Goal: Task Accomplishment & Management: Manage account settings

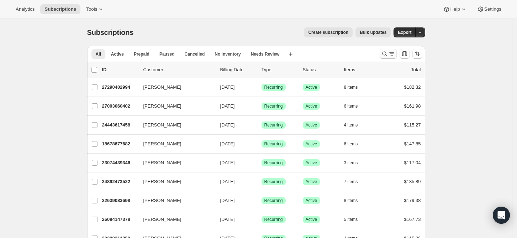
click at [386, 54] on icon "Search and filter results" at bounding box center [384, 53] width 7 height 7
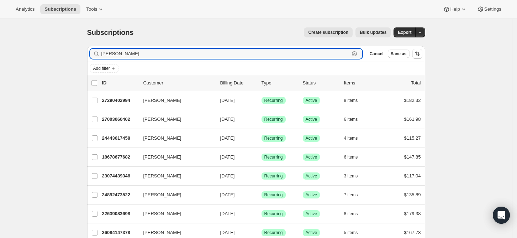
type input "[PERSON_NAME]"
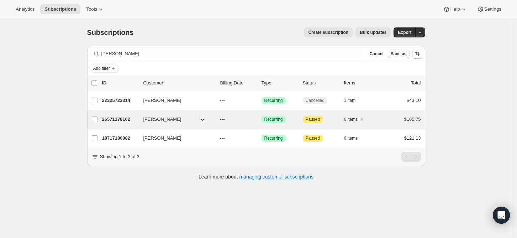
click at [139, 123] on div "26571178162 [PERSON_NAME] --- Success Recurring Attention Paused 6 items $165.75" at bounding box center [261, 119] width 319 height 10
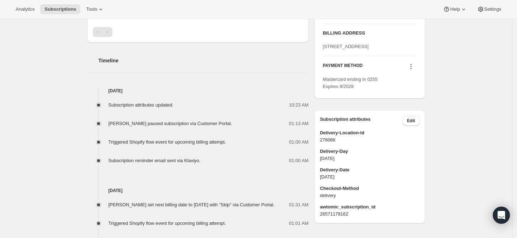
scroll to position [392, 0]
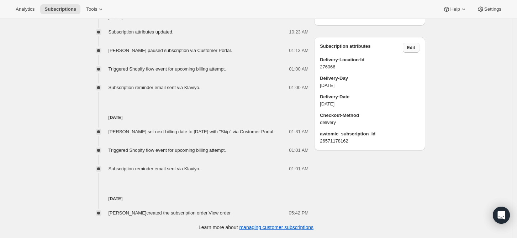
click at [415, 53] on button "Edit" at bounding box center [411, 48] width 17 height 10
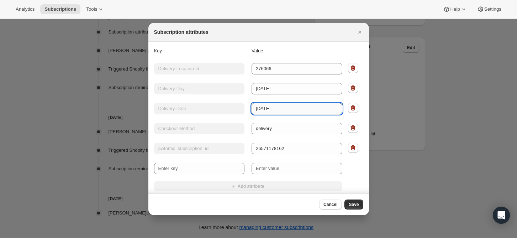
click at [279, 106] on input "[DATE]" at bounding box center [297, 108] width 91 height 11
type input "[DATE]"
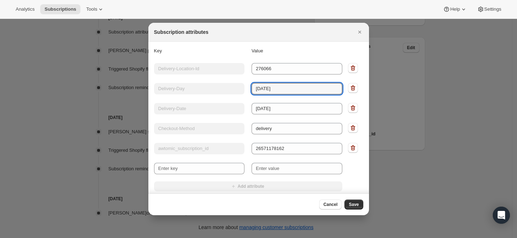
click at [222, 93] on div "Key Delivery-Day Value [DATE]" at bounding box center [248, 87] width 188 height 13
type input "[DATE]"
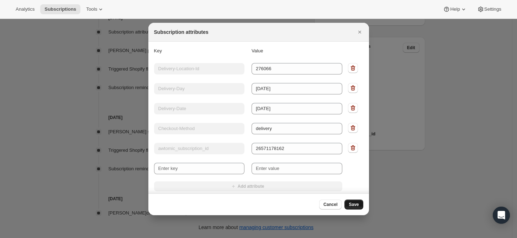
click at [353, 204] on span "Save" at bounding box center [354, 204] width 10 height 6
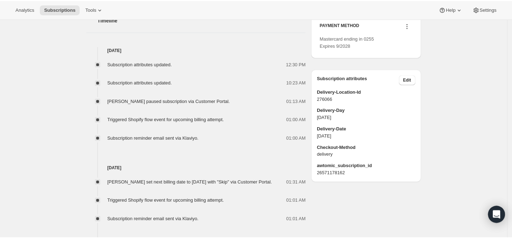
scroll to position [392, 0]
